Goal: Information Seeking & Learning: Find specific fact

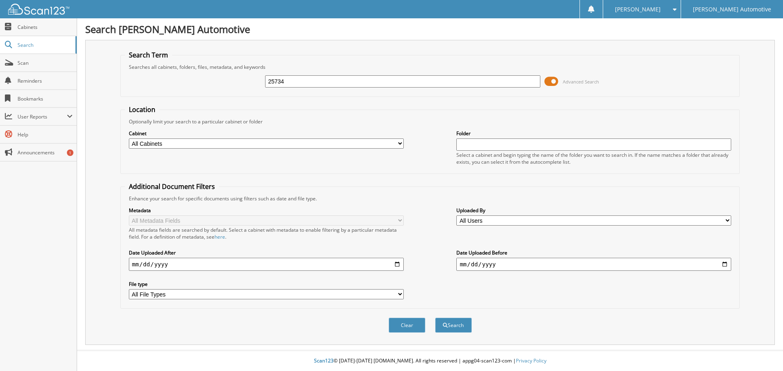
type input "25734"
click at [435, 318] on button "Search" at bounding box center [453, 325] width 37 height 15
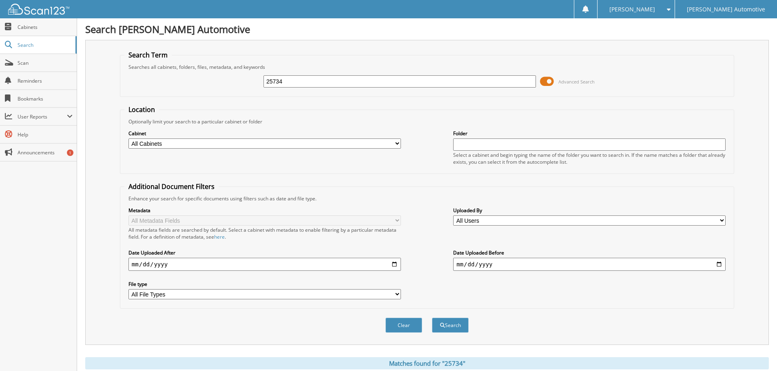
scroll to position [204, 0]
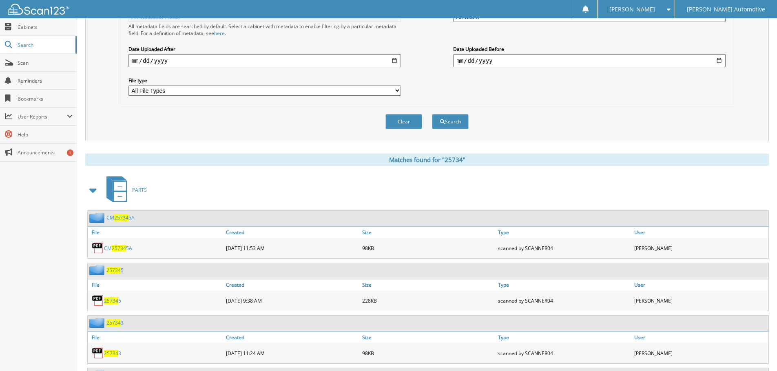
click at [93, 188] on span at bounding box center [93, 190] width 11 height 15
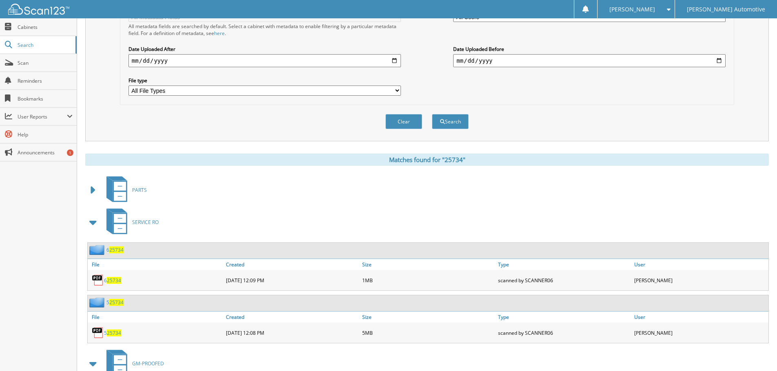
click at [92, 221] on span at bounding box center [93, 222] width 11 height 15
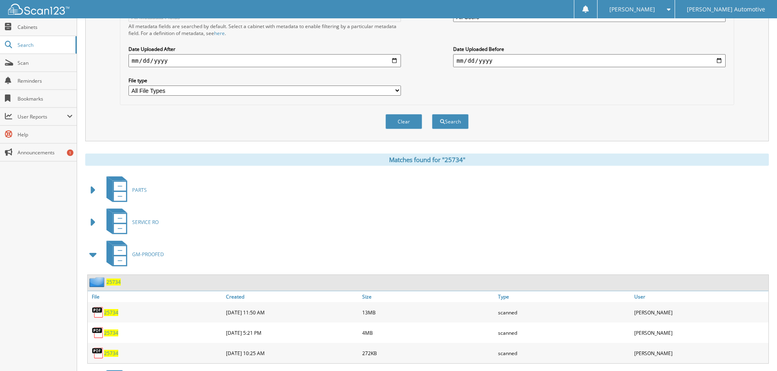
click at [114, 279] on span "25734" at bounding box center [113, 282] width 14 height 7
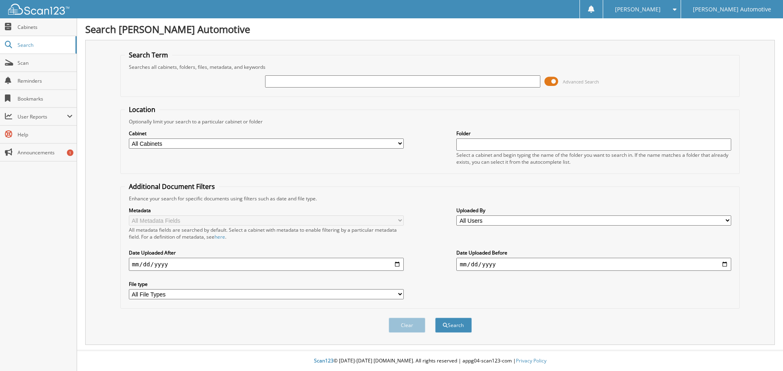
click at [279, 81] on input "text" at bounding box center [402, 81] width 275 height 12
type input "1001659"
click at [435, 318] on button "Search" at bounding box center [453, 325] width 37 height 15
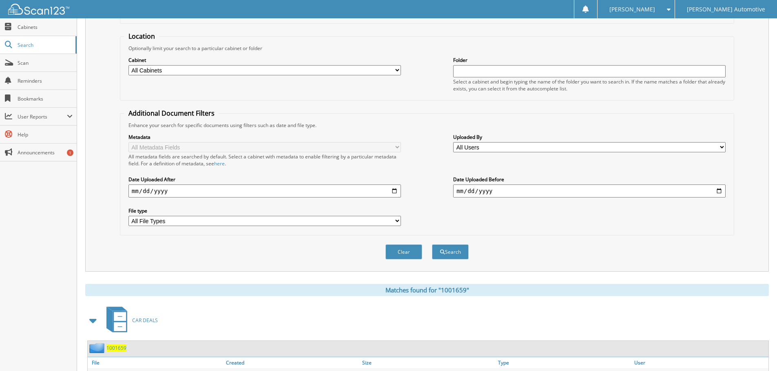
scroll to position [157, 0]
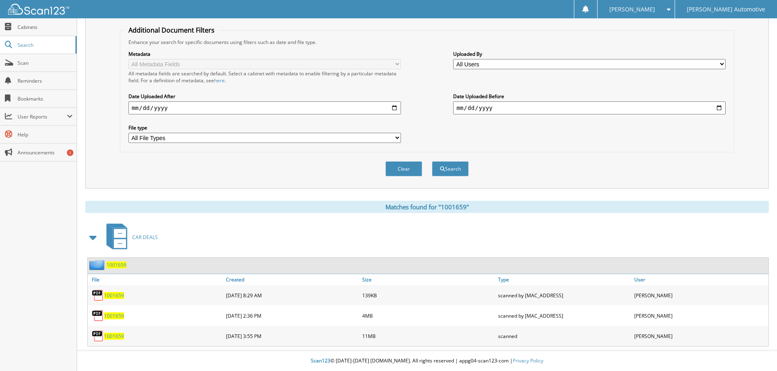
click at [119, 263] on span "1001659" at bounding box center [116, 265] width 20 height 7
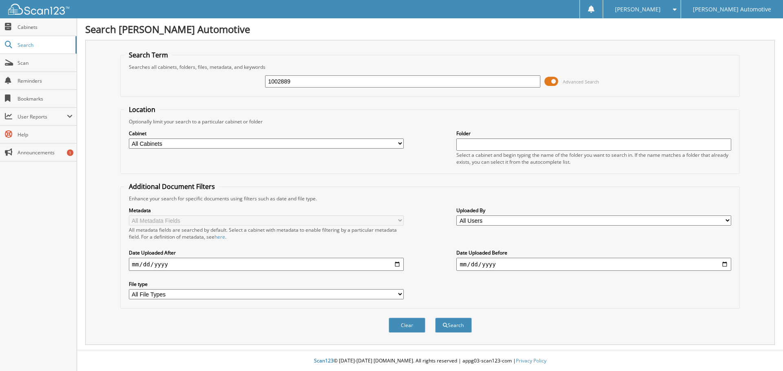
type input "1002889"
click at [435, 318] on button "Search" at bounding box center [453, 325] width 37 height 15
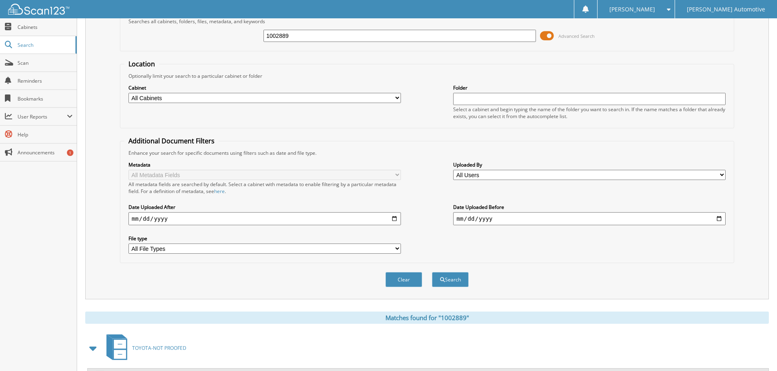
scroll to position [116, 0]
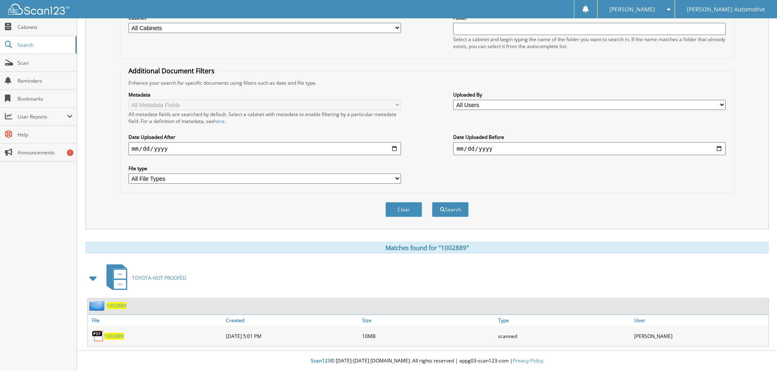
click at [116, 302] on span "1002889" at bounding box center [116, 305] width 20 height 7
